Goal: Information Seeking & Learning: Learn about a topic

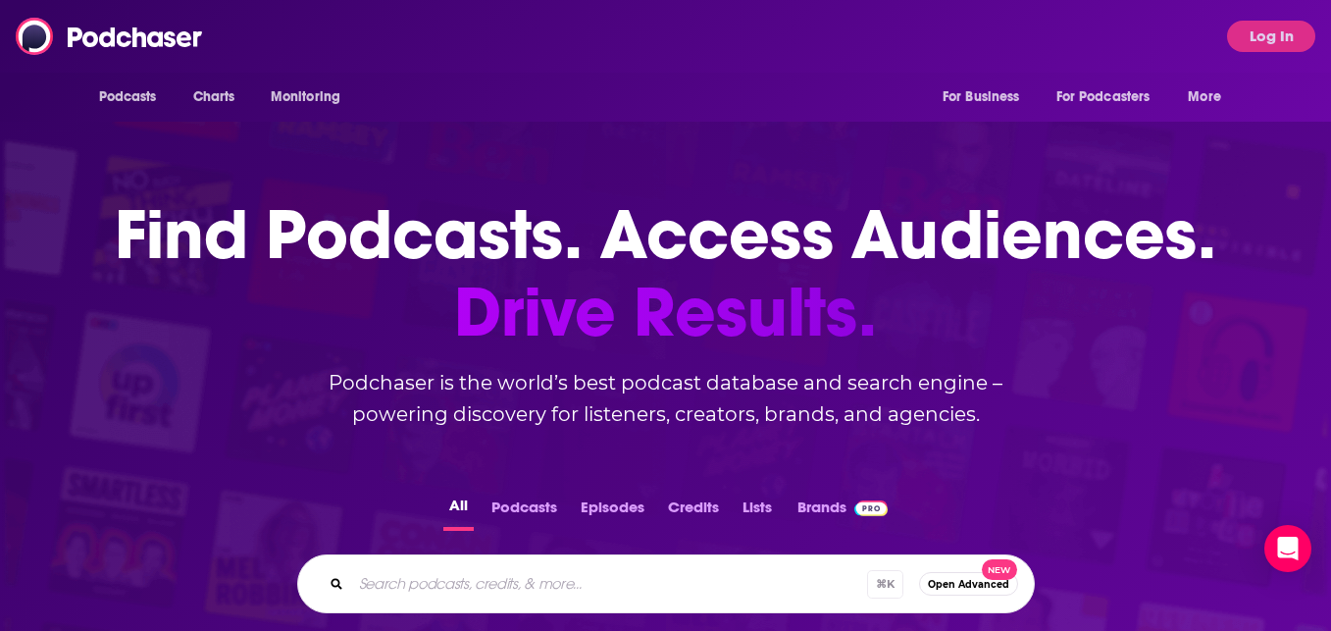
click at [500, 574] on input "Search podcasts, credits, & more..." at bounding box center [609, 583] width 516 height 31
type input "The Ones Who Dared Podcast"
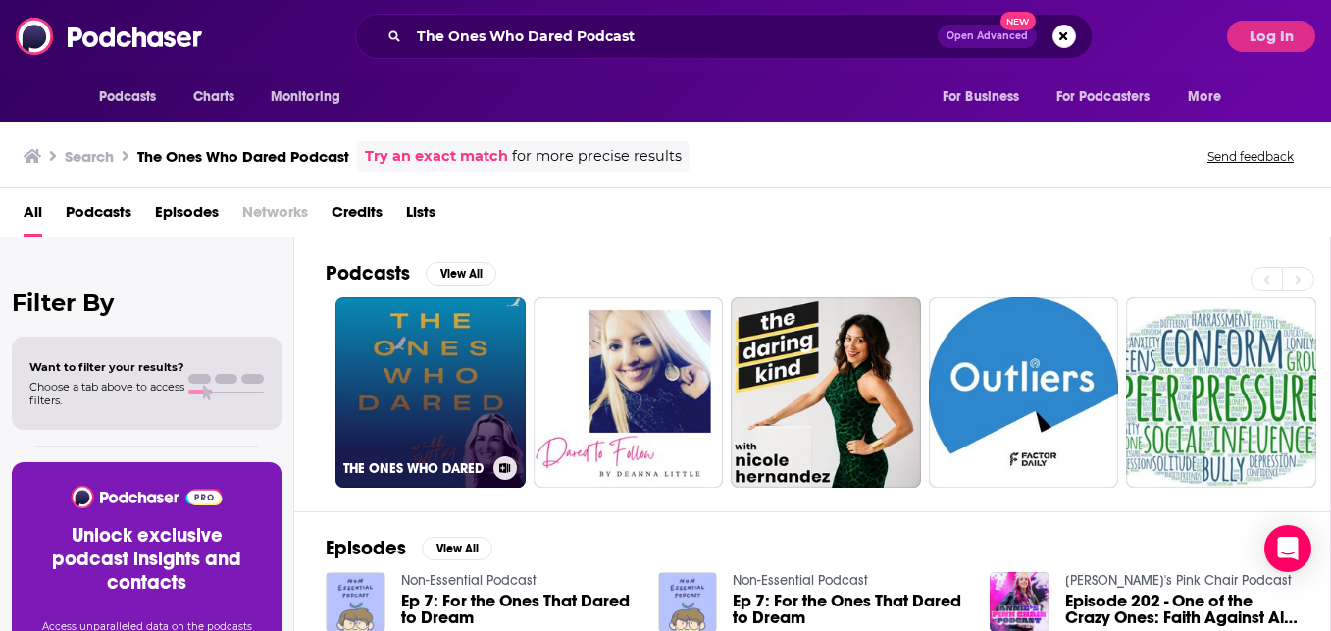
click at [430, 401] on link "THE ONES WHO DARED" at bounding box center [431, 392] width 190 height 190
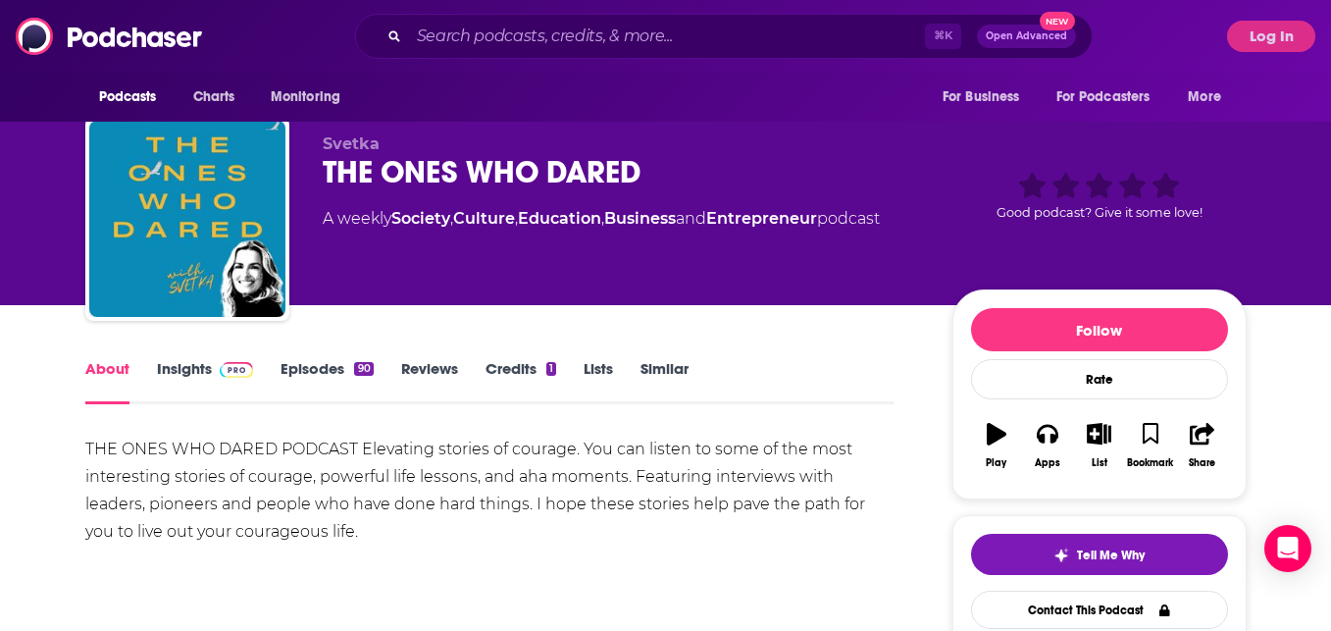
scroll to position [16, 0]
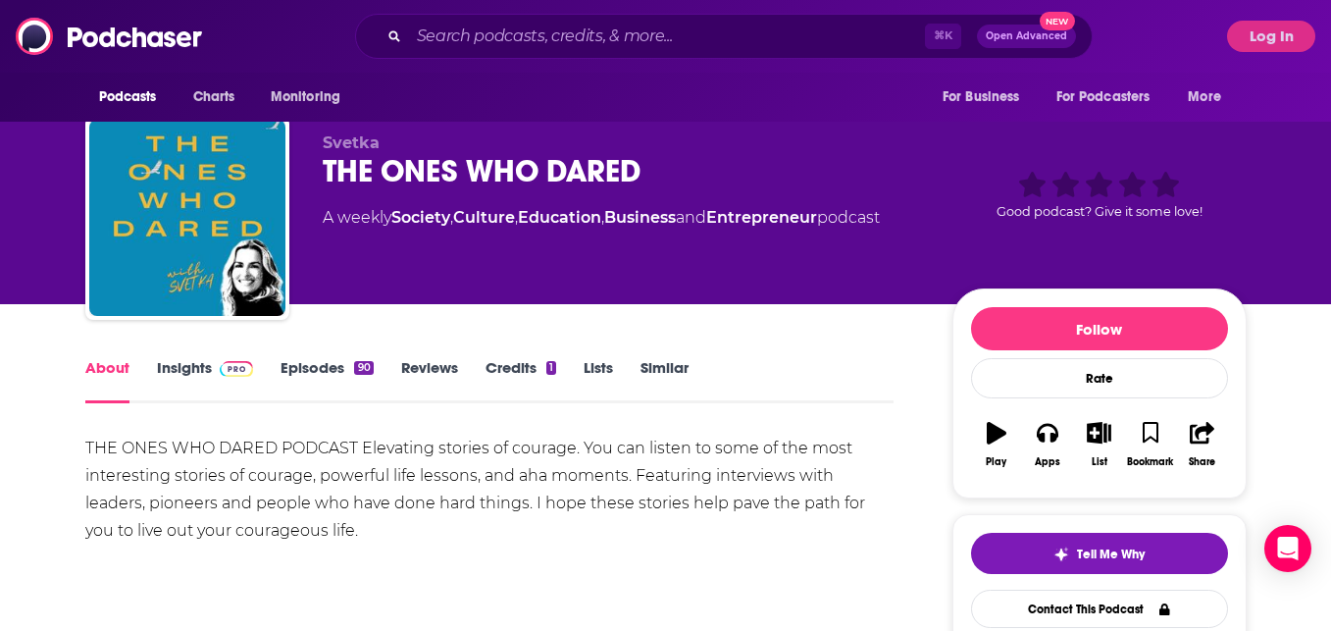
click at [208, 366] on link "Insights" at bounding box center [205, 380] width 97 height 45
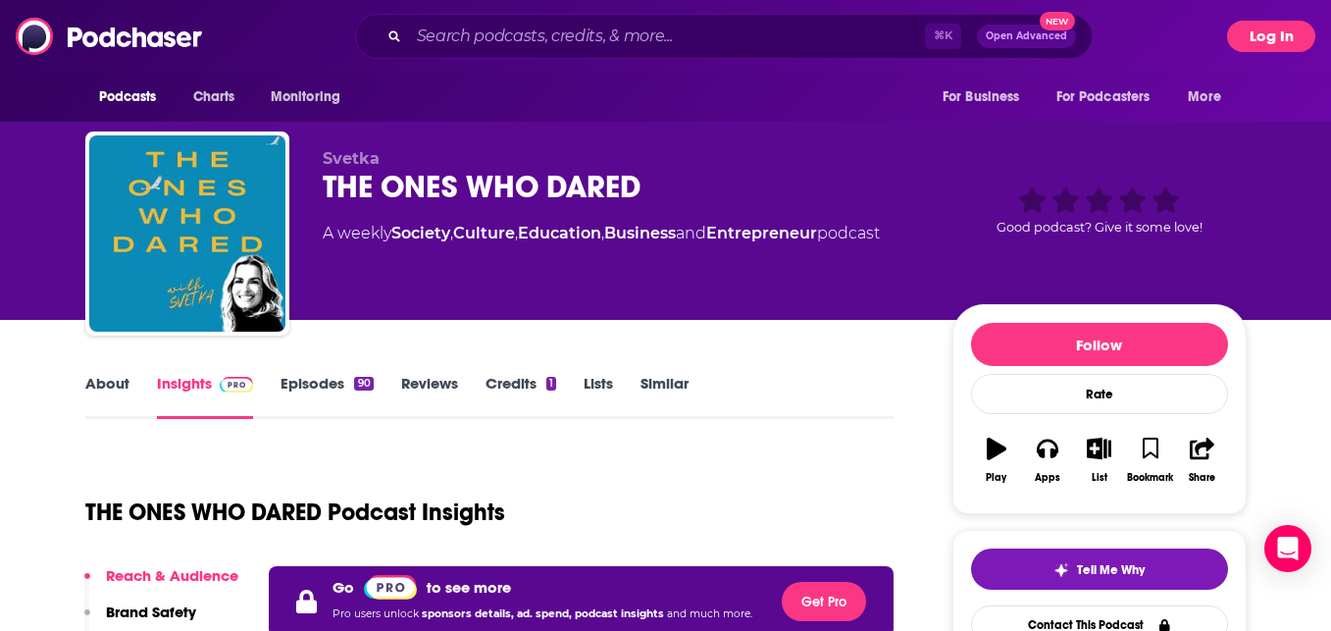
click at [1291, 38] on button "Log In" at bounding box center [1271, 36] width 88 height 31
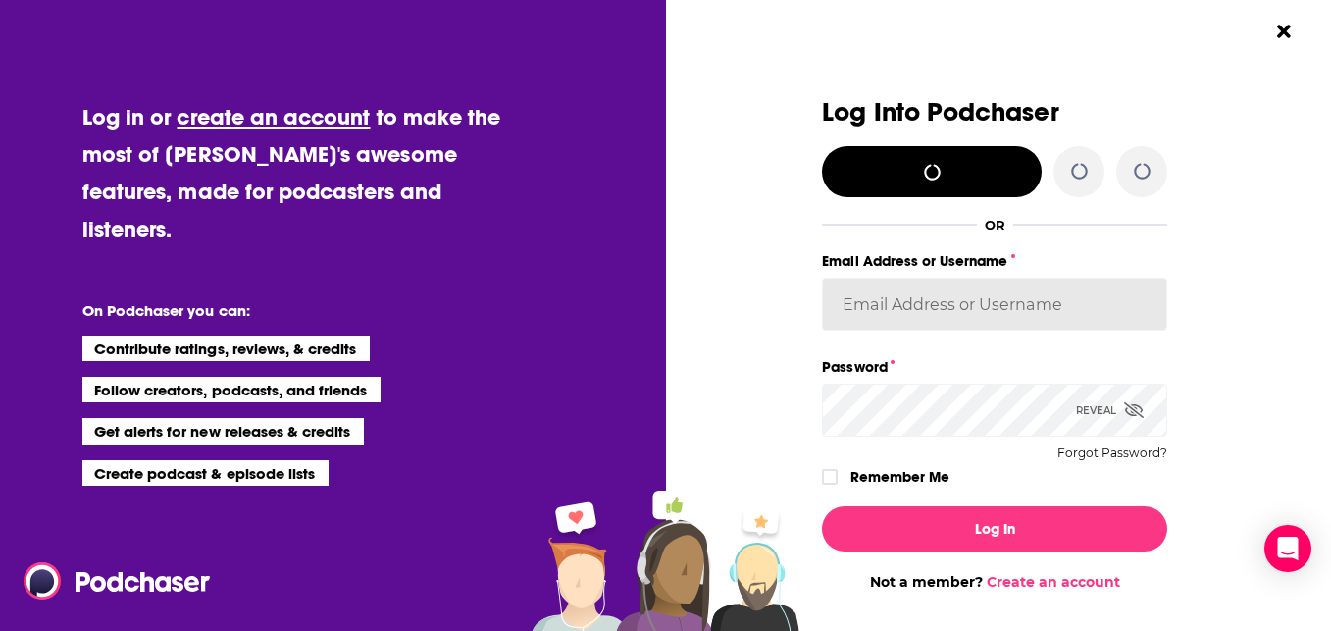
type input "[PERSON_NAME]"
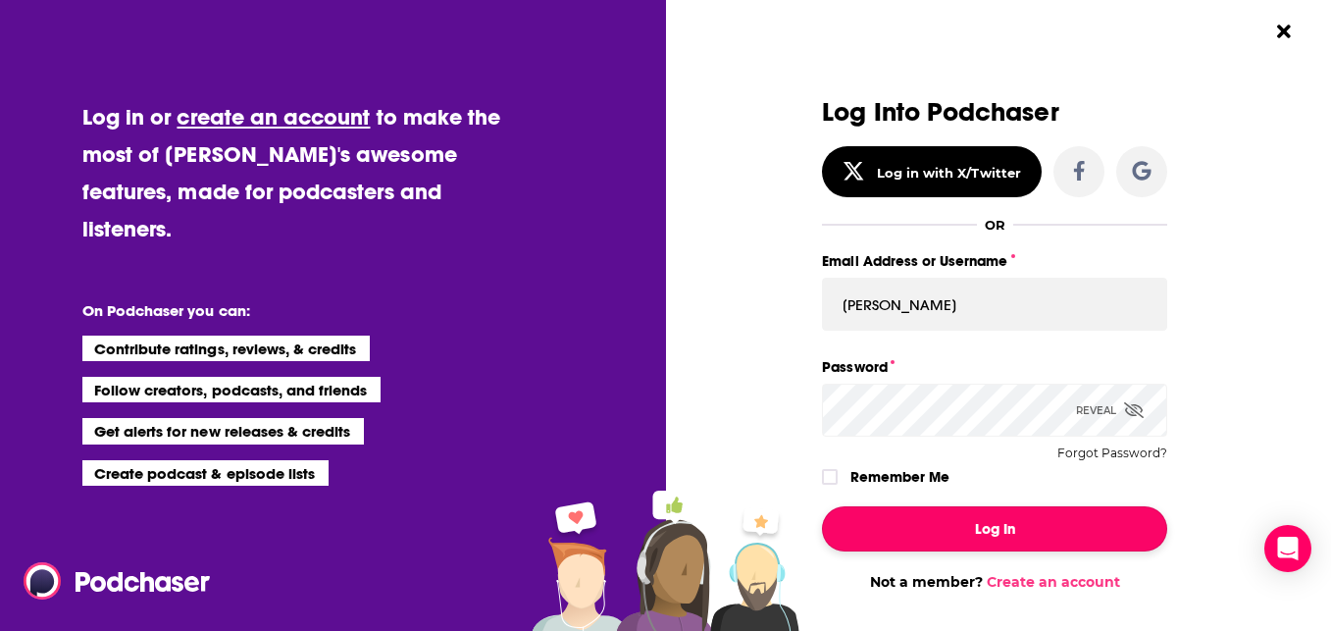
click at [987, 535] on button "Log In" at bounding box center [994, 528] width 345 height 45
